Goal: Task Accomplishment & Management: Use online tool/utility

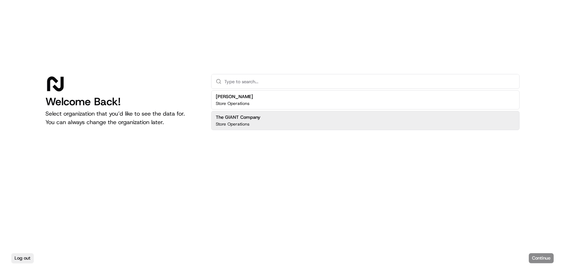
click at [254, 115] on h2 "The GIANT Company" at bounding box center [238, 117] width 45 height 6
click at [314, 122] on div "The GIANT Company Store Operations" at bounding box center [365, 120] width 308 height 19
click at [538, 259] on button "Continue" at bounding box center [541, 258] width 25 height 10
